Goal: Find specific page/section

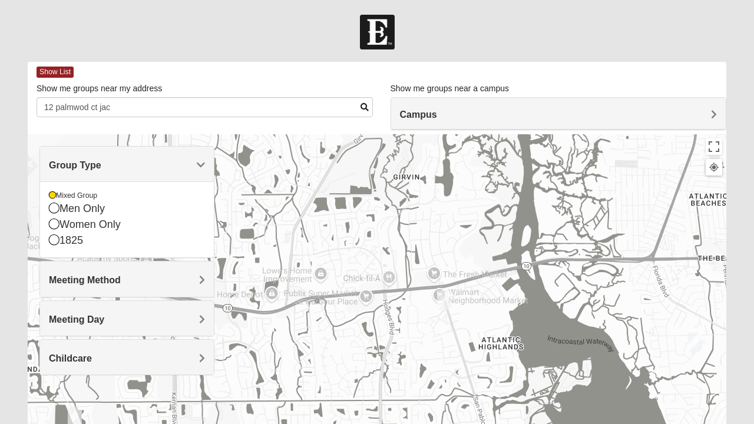
scroll to position [80, 0]
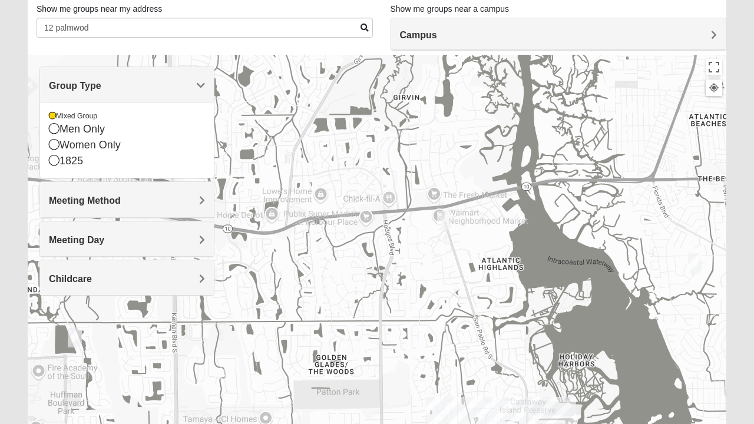
type input "12"
click at [573, 31] on h4 "Campus" at bounding box center [559, 34] width 318 height 11
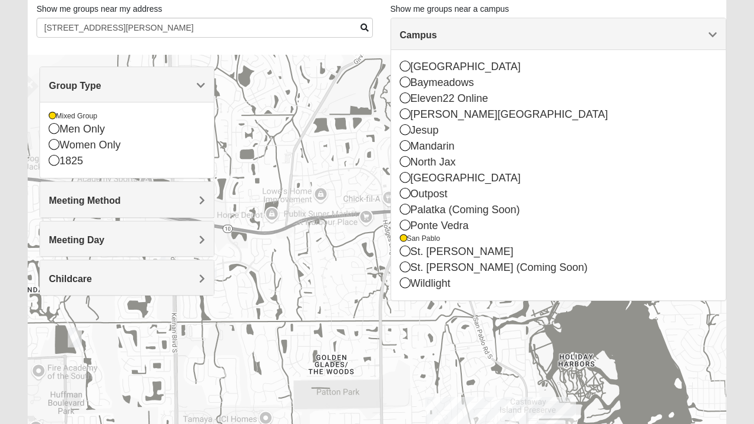
click at [409, 147] on icon at bounding box center [405, 145] width 11 height 11
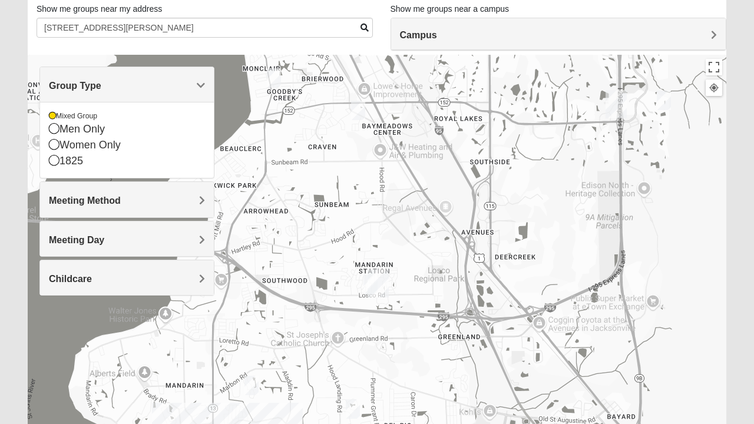
click at [361, 113] on img "Mixed Mincheva 32257" at bounding box center [359, 110] width 24 height 29
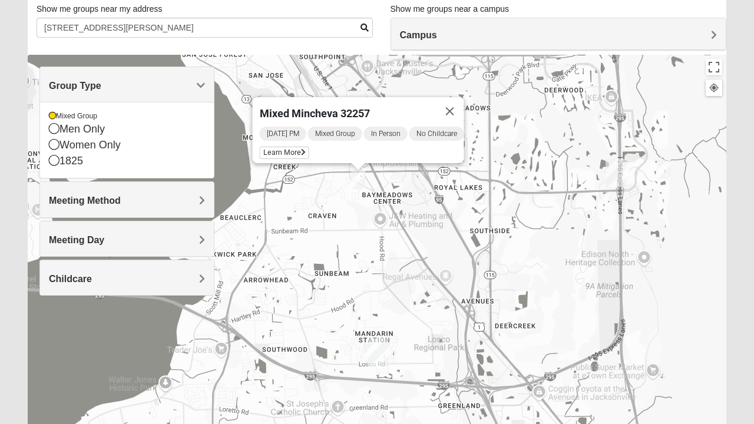
click at [301, 149] on icon at bounding box center [303, 152] width 5 height 7
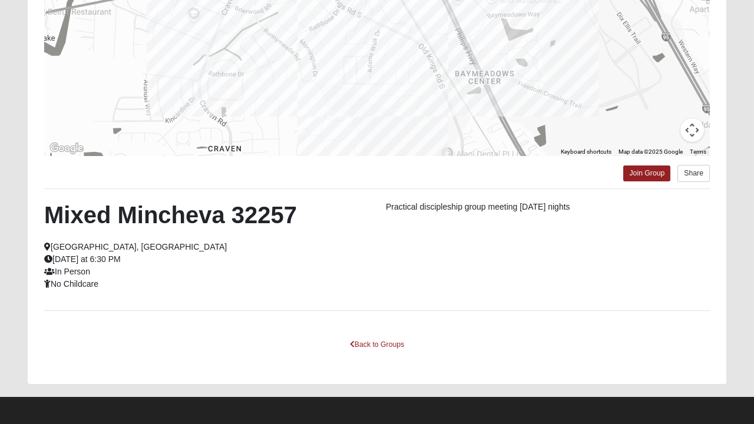
scroll to position [210, 0]
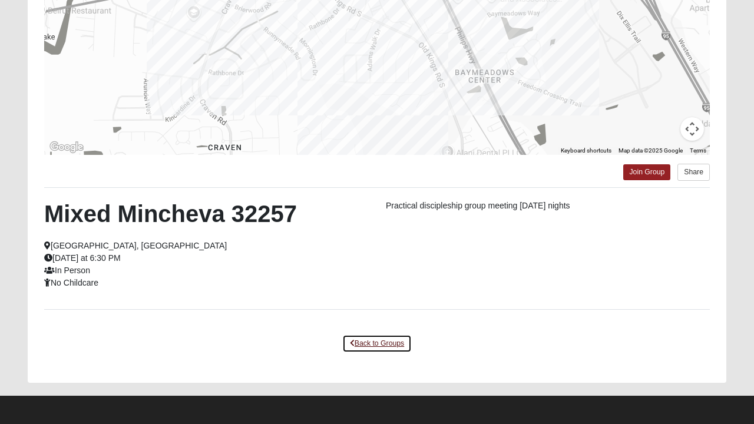
click at [362, 345] on link "Back to Groups" at bounding box center [377, 344] width 70 height 18
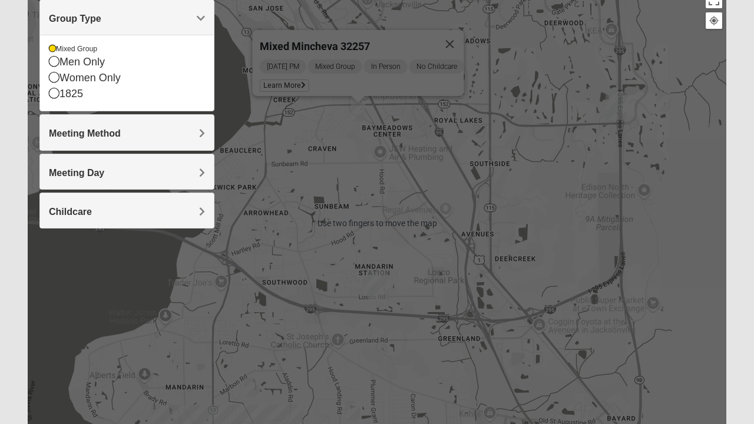
scroll to position [146, 0]
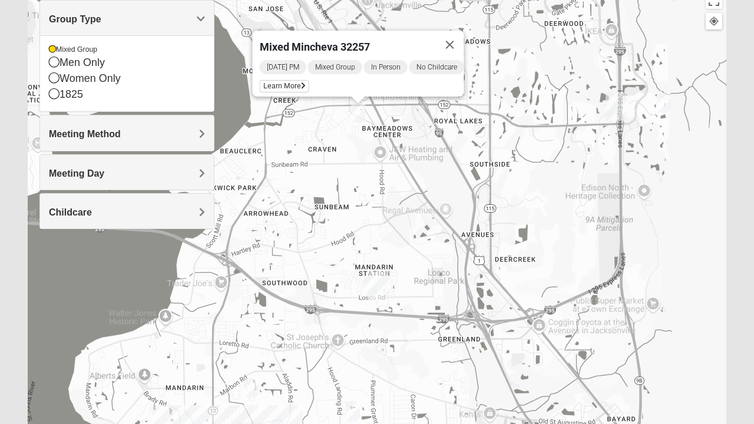
click at [54, 79] on icon at bounding box center [54, 77] width 11 height 11
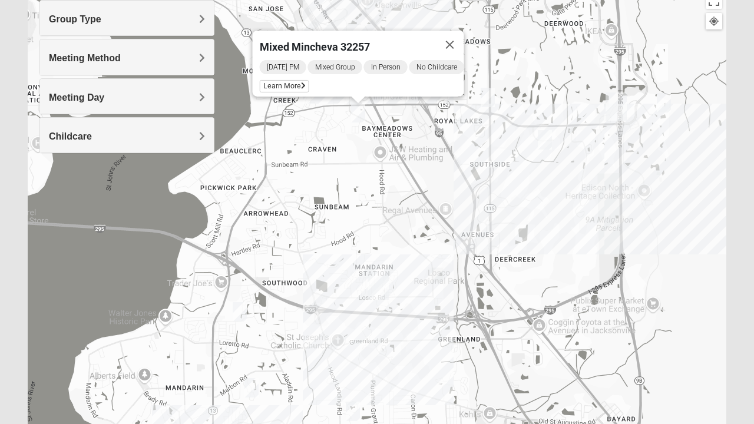
click at [239, 315] on img "Womens Salomao 32223" at bounding box center [240, 312] width 24 height 29
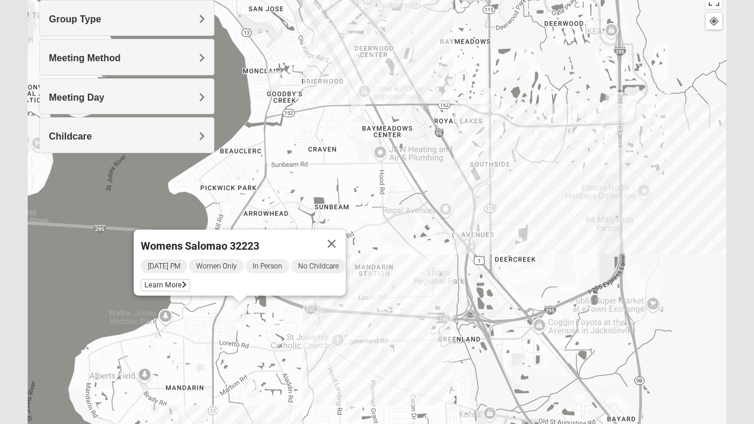
click at [167, 279] on span "Learn More" at bounding box center [166, 285] width 50 height 12
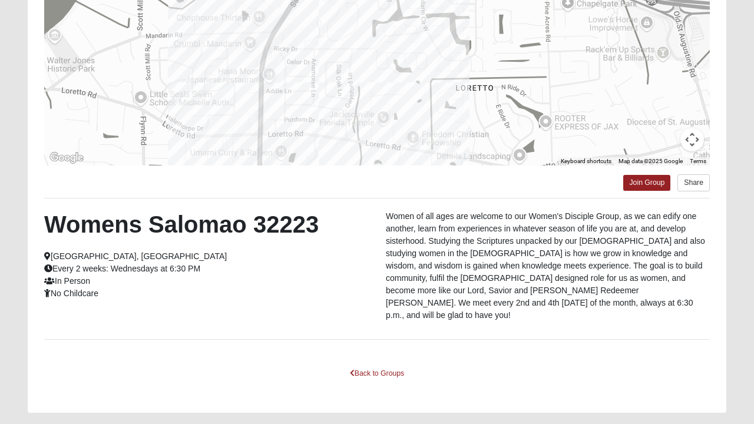
scroll to position [203, 0]
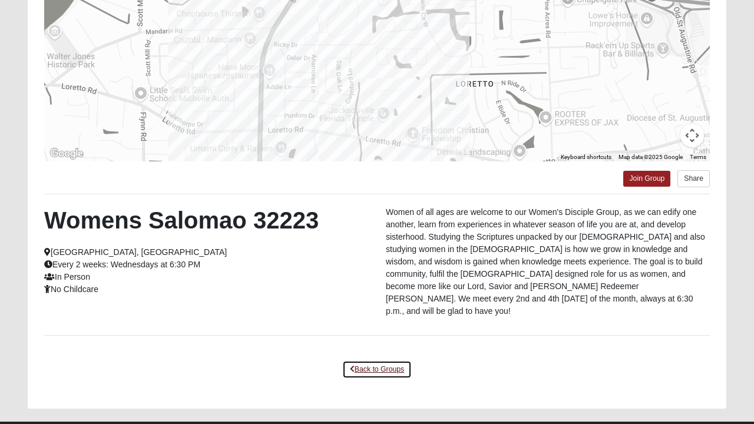
click at [367, 361] on link "Back to Groups" at bounding box center [377, 370] width 70 height 18
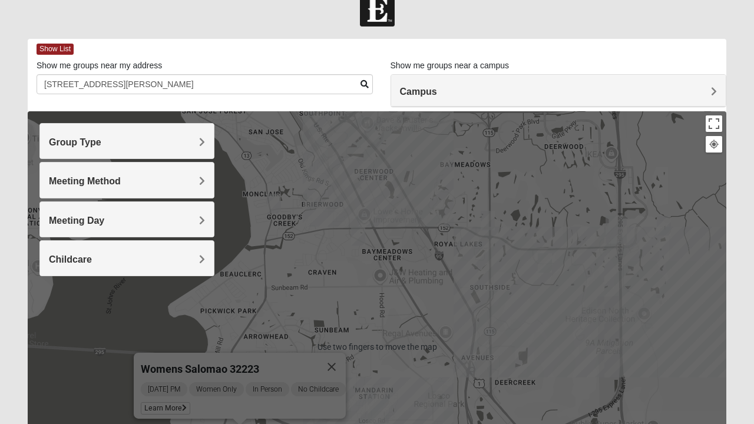
scroll to position [0, 0]
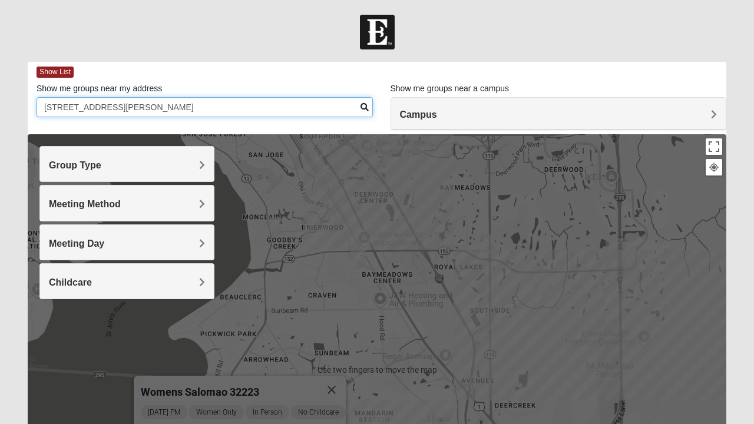
click at [151, 109] on input "[STREET_ADDRESS][PERSON_NAME]" at bounding box center [205, 107] width 336 height 20
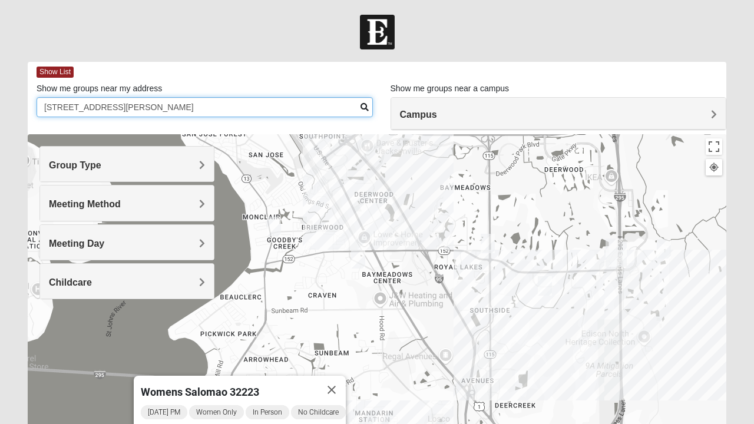
click at [212, 110] on input "[STREET_ADDRESS][PERSON_NAME]" at bounding box center [205, 107] width 336 height 20
type input "4910"
